Goal: Task Accomplishment & Management: Use online tool/utility

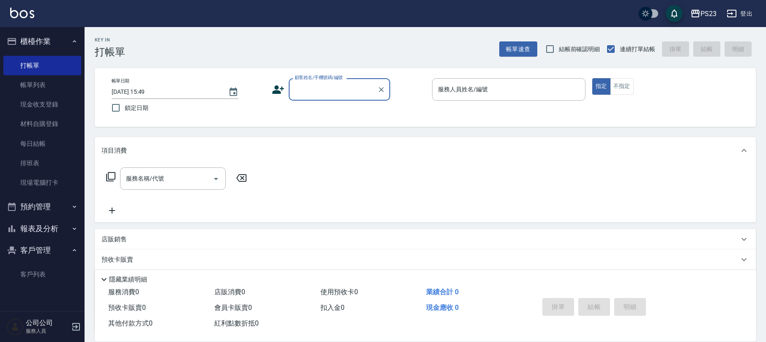
click at [49, 225] on button "報表及分析" at bounding box center [42, 229] width 78 height 22
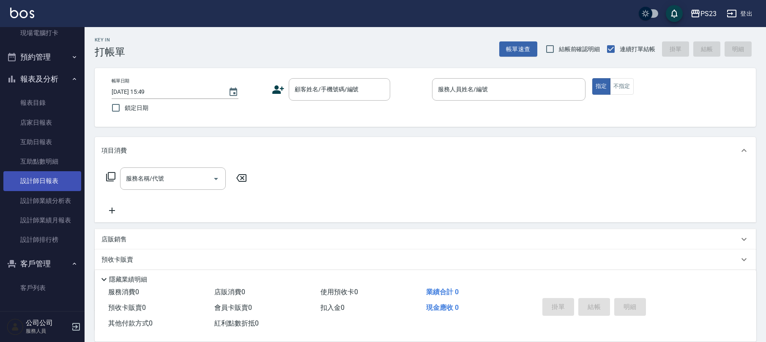
click at [60, 173] on link "設計師日報表" at bounding box center [42, 180] width 78 height 19
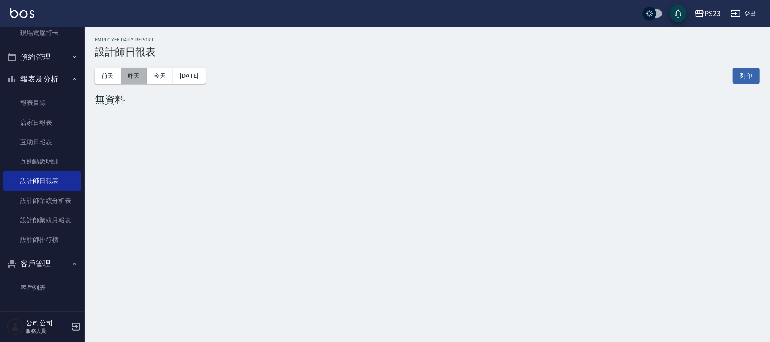
click at [134, 75] on button "昨天" at bounding box center [134, 76] width 26 height 16
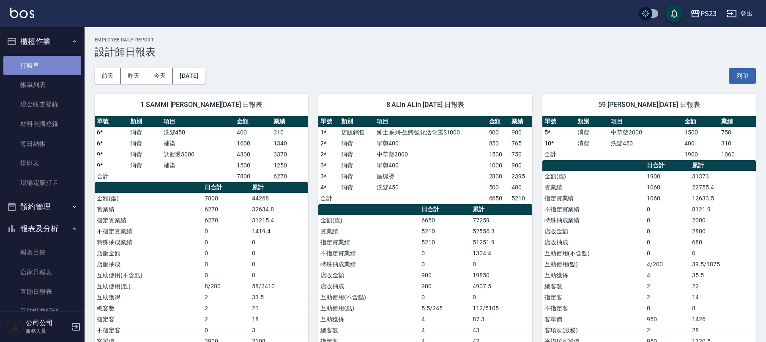
click at [47, 59] on link "打帳單" at bounding box center [42, 65] width 78 height 19
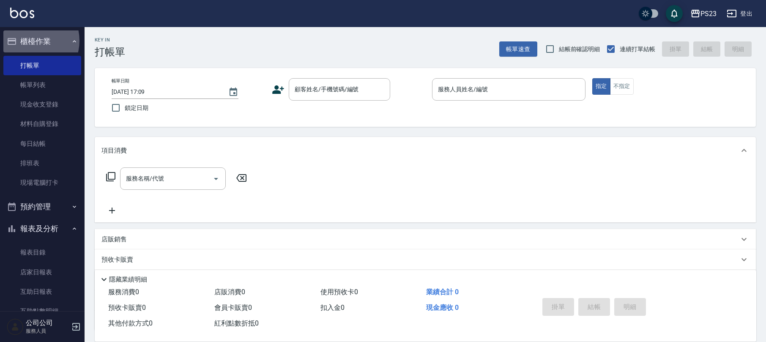
click at [30, 41] on button "櫃檯作業" at bounding box center [42, 41] width 78 height 22
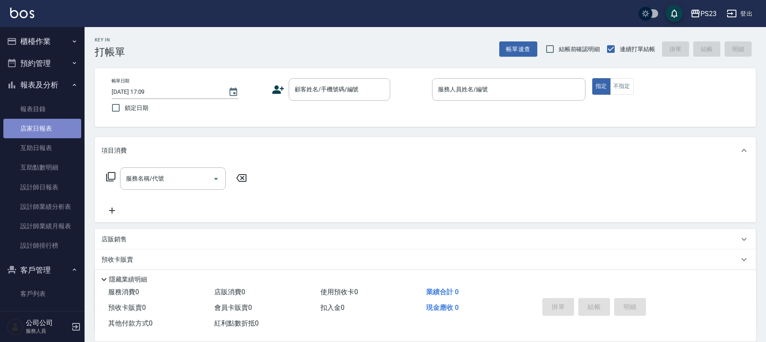
click at [51, 123] on link "店家日報表" at bounding box center [42, 128] width 78 height 19
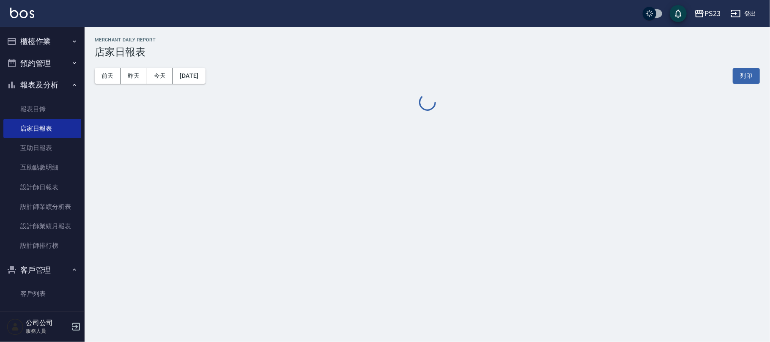
click at [56, 87] on button "報表及分析" at bounding box center [42, 85] width 78 height 22
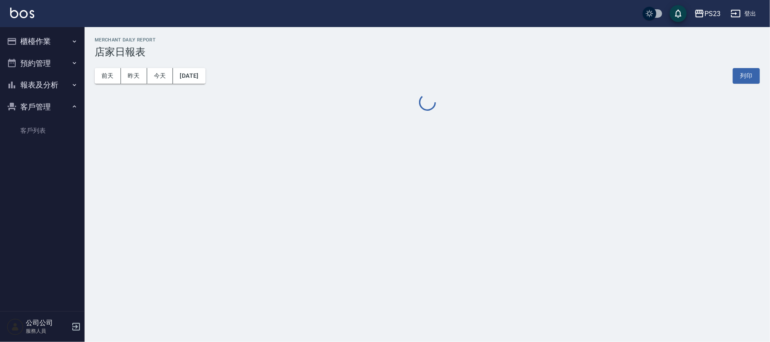
click at [65, 38] on button "櫃檯作業" at bounding box center [42, 41] width 78 height 22
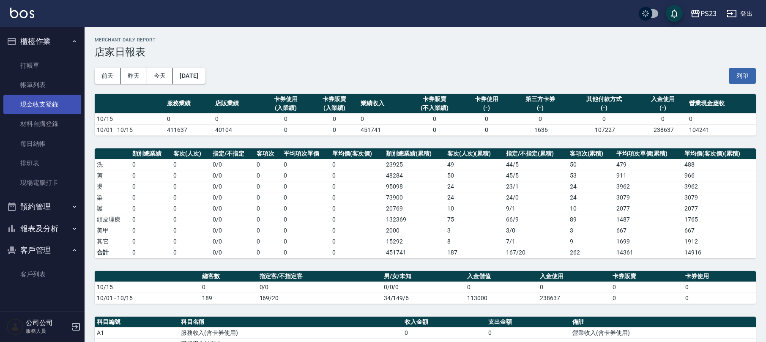
click at [68, 107] on link "現金收支登錄" at bounding box center [42, 104] width 78 height 19
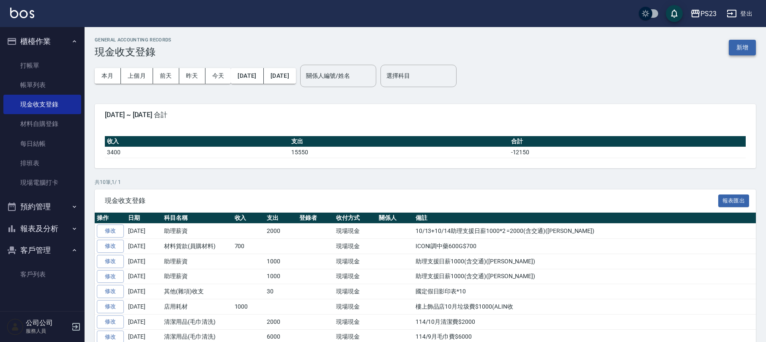
click at [743, 48] on button "新增" at bounding box center [742, 48] width 27 height 16
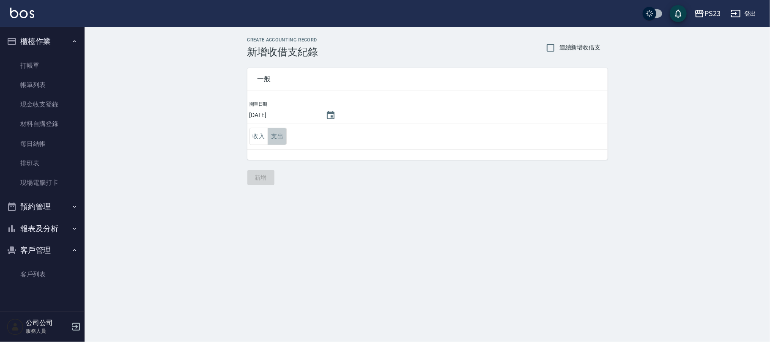
click at [284, 136] on button "支出" at bounding box center [277, 136] width 19 height 17
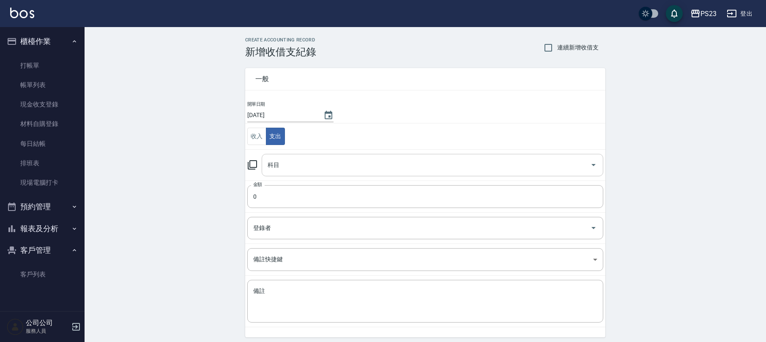
click at [337, 170] on input "科目" at bounding box center [426, 165] width 321 height 15
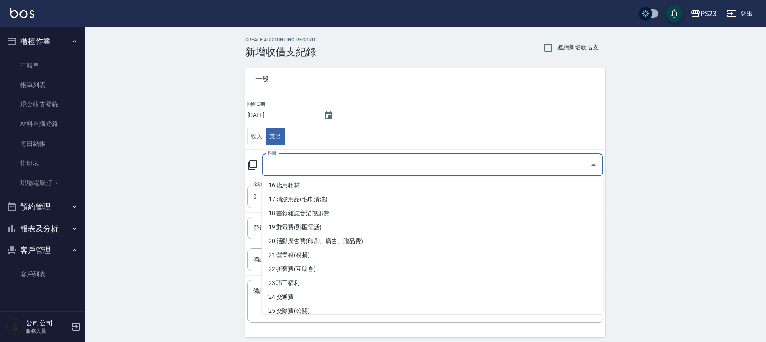
scroll to position [112, 0]
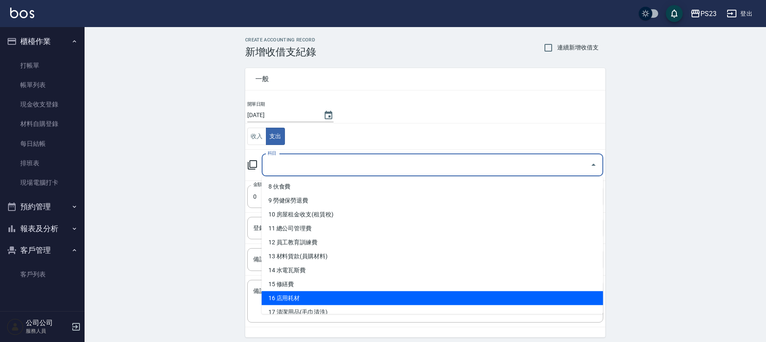
click at [328, 295] on li "16 店用耗材" at bounding box center [433, 298] width 342 height 14
type input "16 店用耗材"
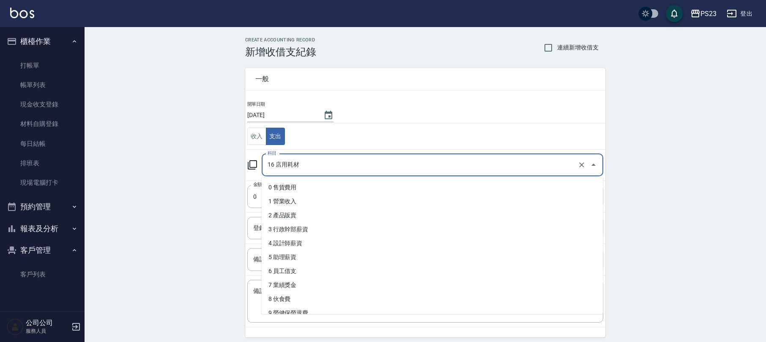
click at [309, 172] on input "16 店用耗材" at bounding box center [421, 165] width 310 height 15
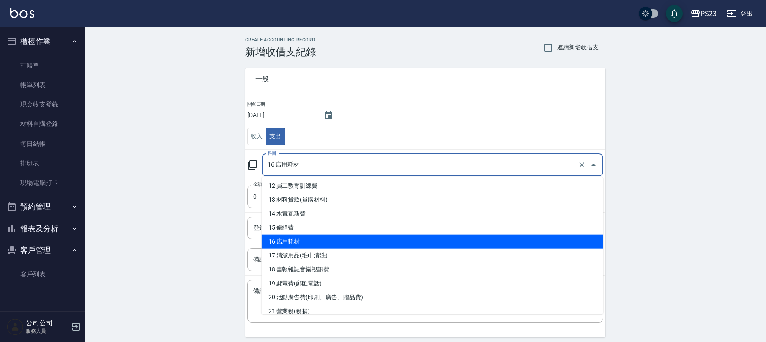
scroll to position [225, 0]
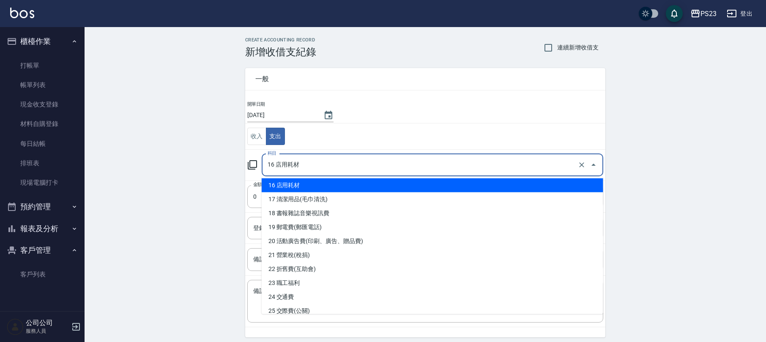
click at [330, 188] on li "16 店用耗材" at bounding box center [433, 185] width 342 height 14
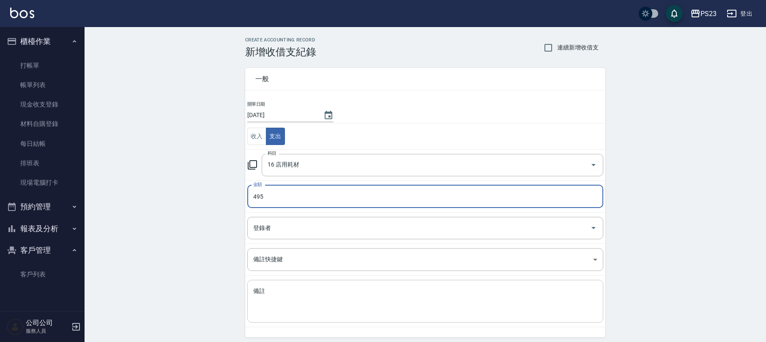
type input "495"
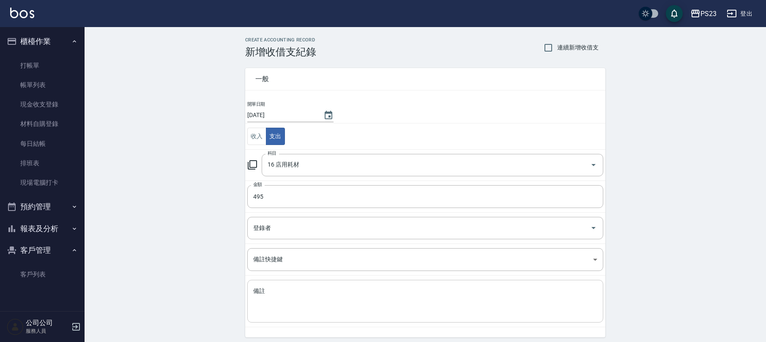
click at [288, 285] on div "x 備註" at bounding box center [425, 301] width 356 height 43
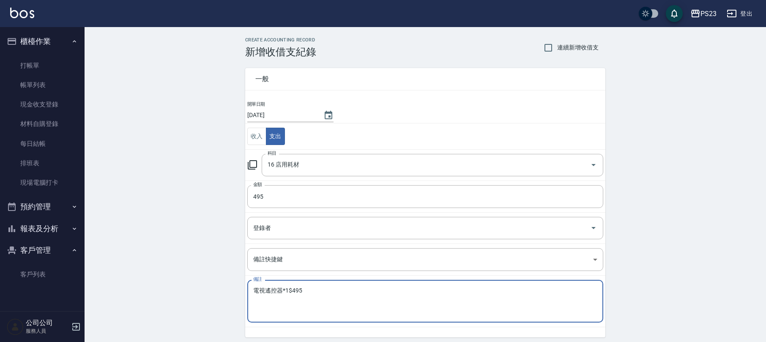
scroll to position [32, 0]
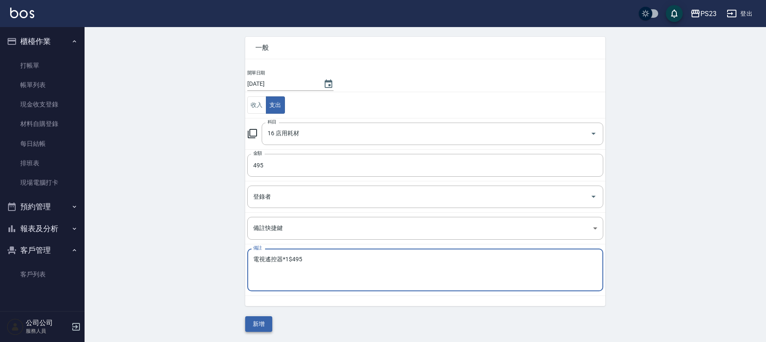
type textarea "電視遙控器*1$495"
click at [265, 326] on button "新增" at bounding box center [258, 324] width 27 height 16
